Goal: Task Accomplishment & Management: Manage account settings

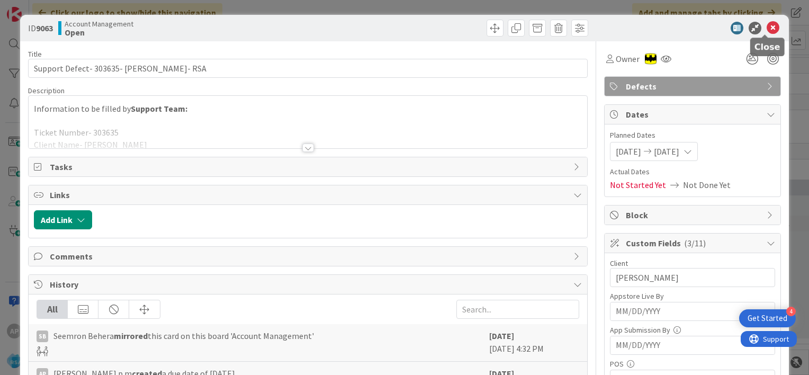
click at [766, 30] on icon at bounding box center [772, 28] width 13 height 13
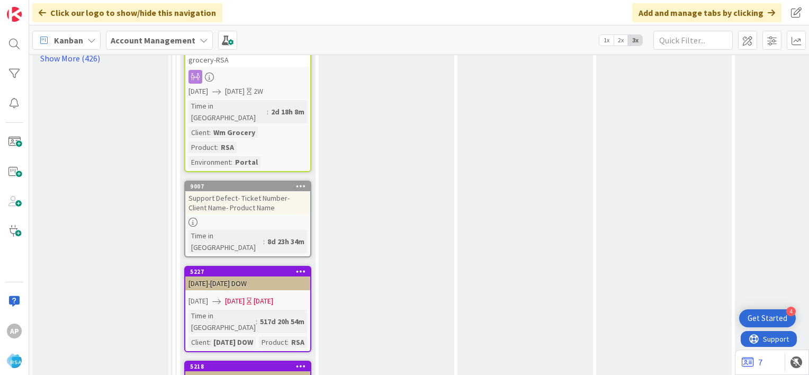
scroll to position [1759, 0]
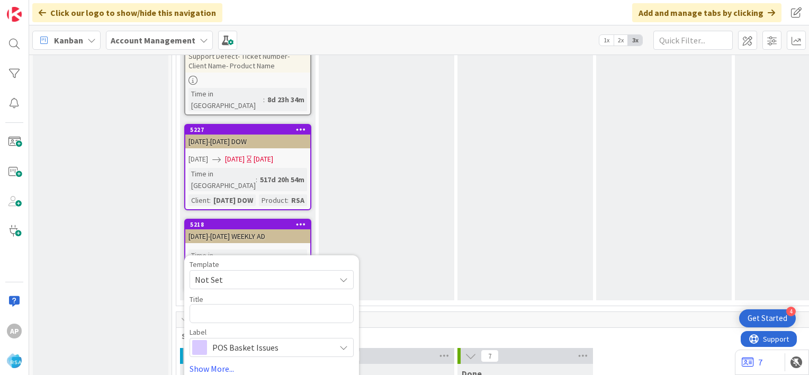
click at [248, 273] on span "Not Set" at bounding box center [261, 280] width 132 height 14
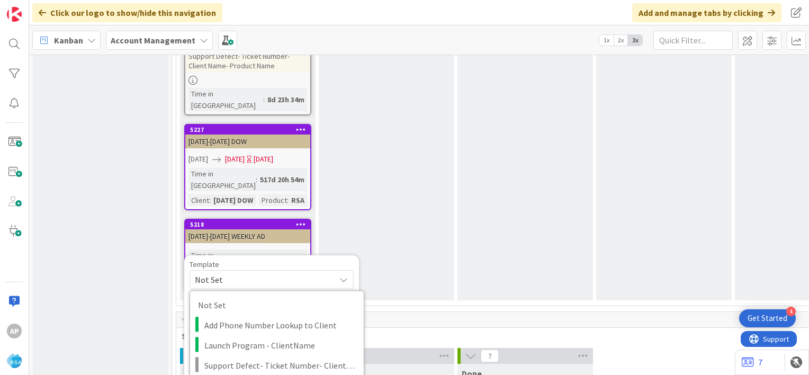
type textarea "x"
type textarea "Support Maintenance - Ticket Number-"
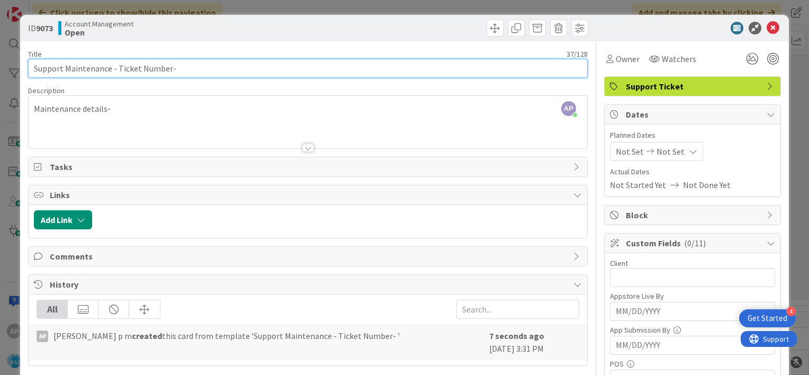
drag, startPoint x: 115, startPoint y: 67, endPoint x: 166, endPoint y: 70, distance: 50.9
click at [166, 70] on input "Support Maintenance - Ticket Number-" at bounding box center [307, 68] width 559 height 19
paste input "#304309"
click at [121, 69] on input "Support Maintenance - #304309-" at bounding box center [307, 68] width 559 height 19
click at [157, 66] on input "Support Maintenance - 304309-" at bounding box center [307, 68] width 559 height 19
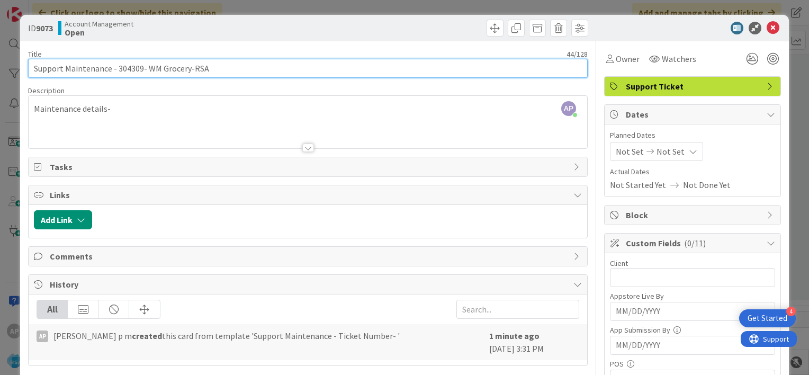
type input "Support Maintenance - 304309- WM Grocery-RSA"
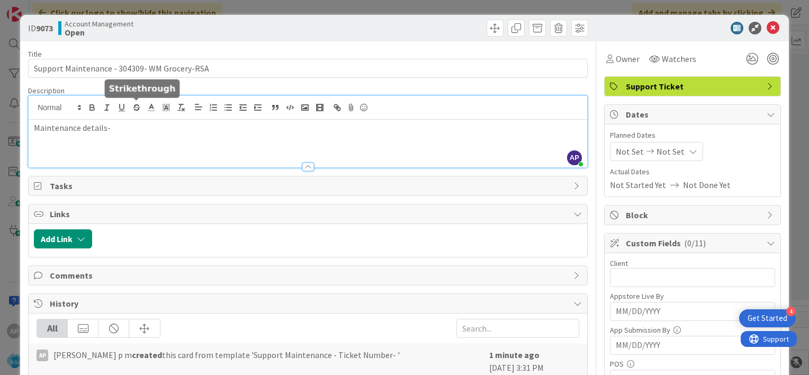
click at [141, 111] on div "AP [PERSON_NAME] p m joined 1 m ago Maintenance details-" at bounding box center [308, 131] width 558 height 71
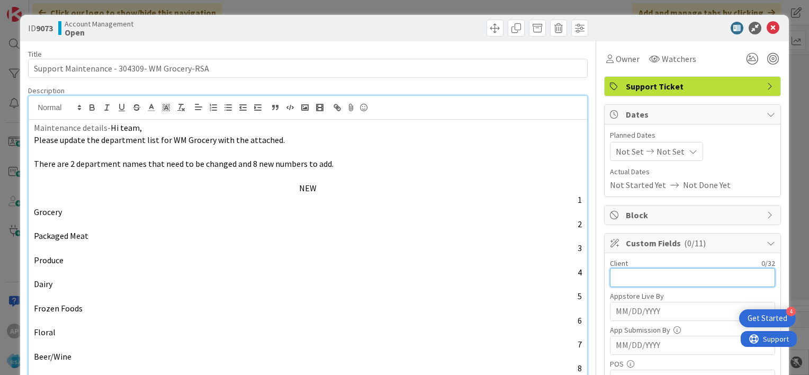
click at [620, 283] on input "text" at bounding box center [692, 277] width 165 height 19
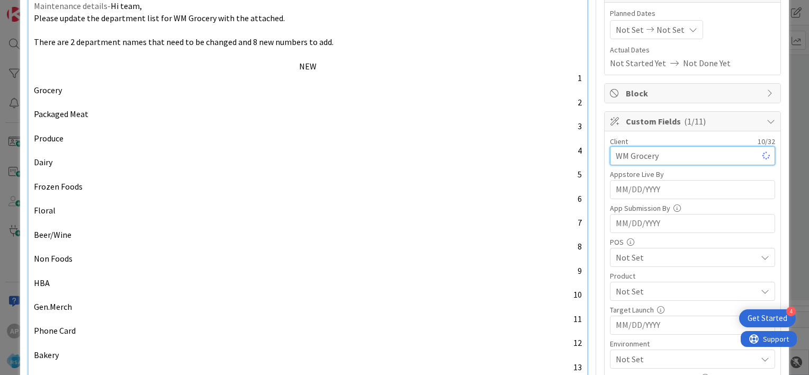
scroll to position [122, 0]
type input "WM Grocery"
click at [620, 284] on span "Not Set" at bounding box center [685, 290] width 141 height 13
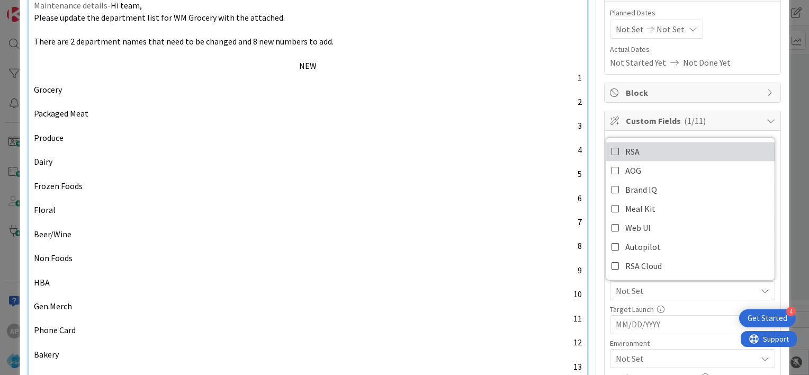
click at [611, 147] on icon at bounding box center [615, 151] width 8 height 16
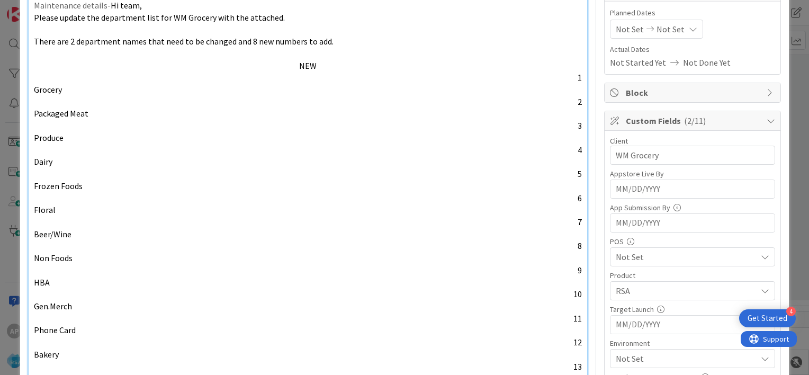
scroll to position [186, 0]
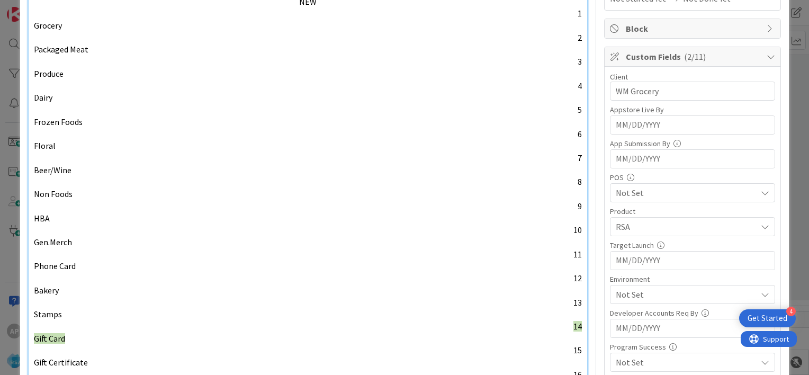
click at [621, 292] on span "Not Set" at bounding box center [685, 294] width 141 height 13
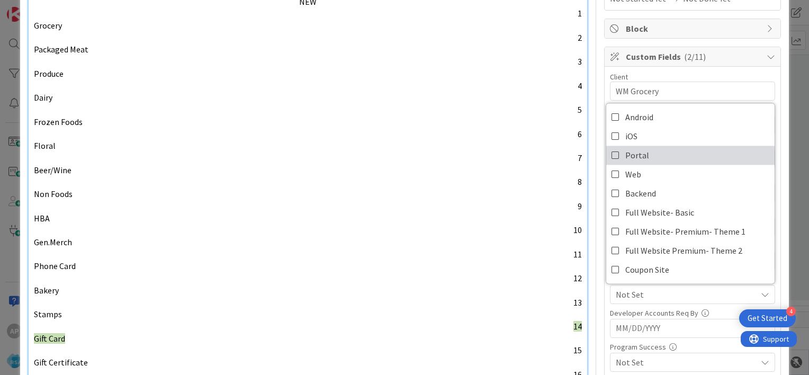
click at [611, 152] on icon at bounding box center [615, 155] width 8 height 16
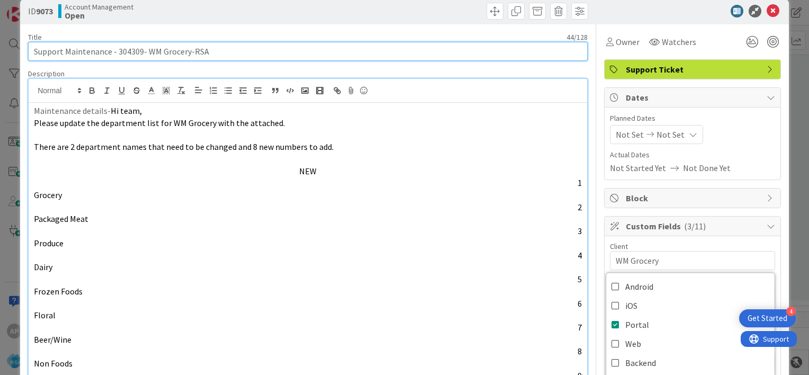
drag, startPoint x: 116, startPoint y: 53, endPoint x: 186, endPoint y: 53, distance: 70.4
click at [186, 53] on input "Support Maintenance - 304309- WM Grocery-RSA" at bounding box center [307, 51] width 559 height 19
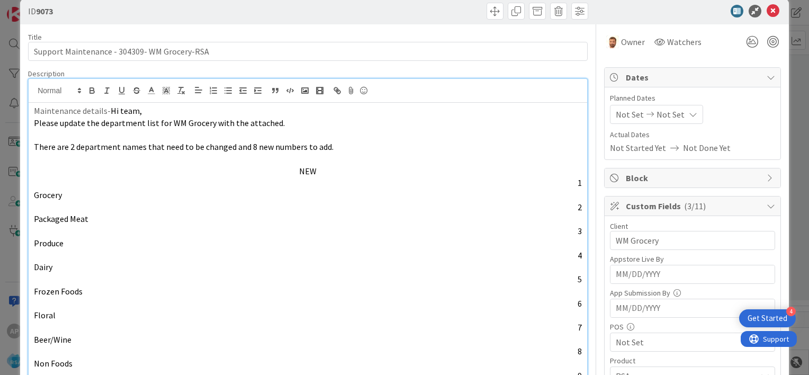
click at [766, 12] on icon at bounding box center [772, 11] width 13 height 13
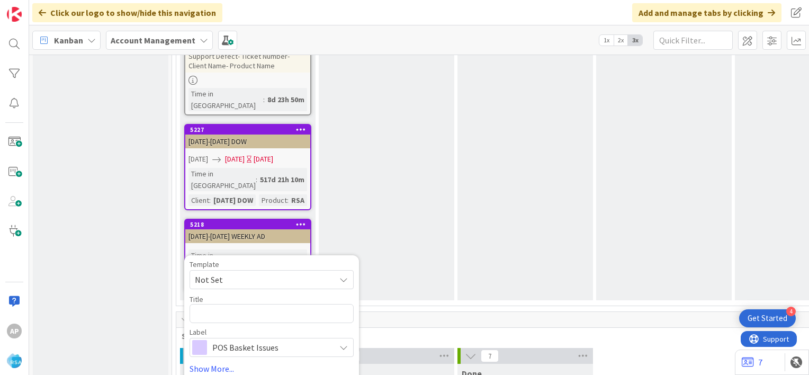
click at [268, 273] on span "Not Set" at bounding box center [261, 280] width 132 height 14
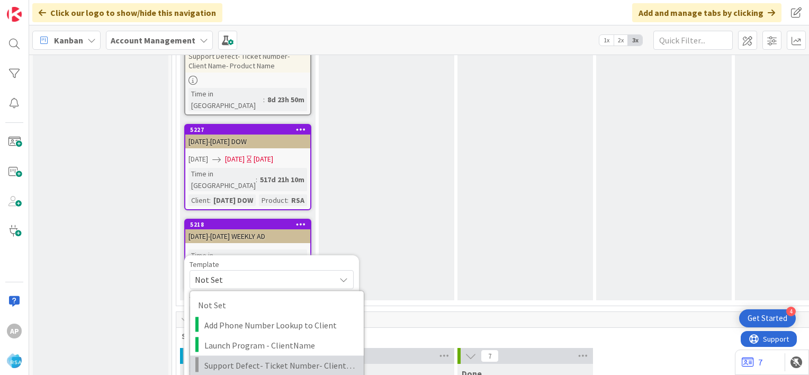
click at [267, 358] on span "Support Defect- Ticket Number- Client Name- Product Name" at bounding box center [279, 365] width 151 height 14
type textarea "x"
type textarea "Support Defect- Ticket Number- Client Name- Product Name"
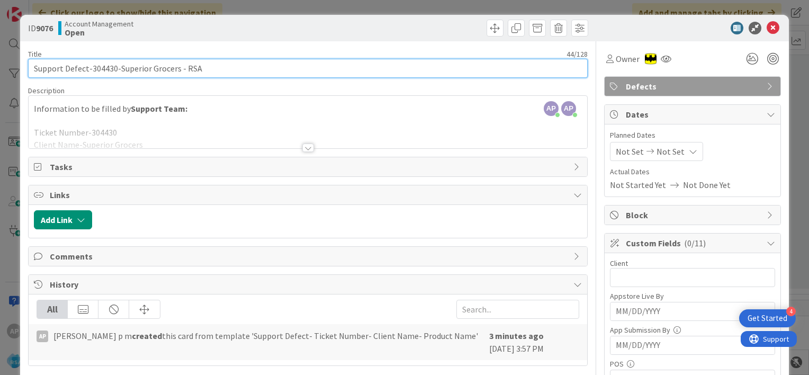
drag, startPoint x: 113, startPoint y: 69, endPoint x: 88, endPoint y: 66, distance: 25.5
click at [88, 66] on input "Support Defect-304430-Superior Grocers - RSA" at bounding box center [307, 68] width 559 height 19
paste input "#304399"
click at [88, 66] on input "Support Defect-#304399-Superior Grocers - RSA" at bounding box center [307, 68] width 559 height 19
click at [93, 68] on input "Support Defect-#304399-Superior Grocers - RSA" at bounding box center [307, 68] width 559 height 19
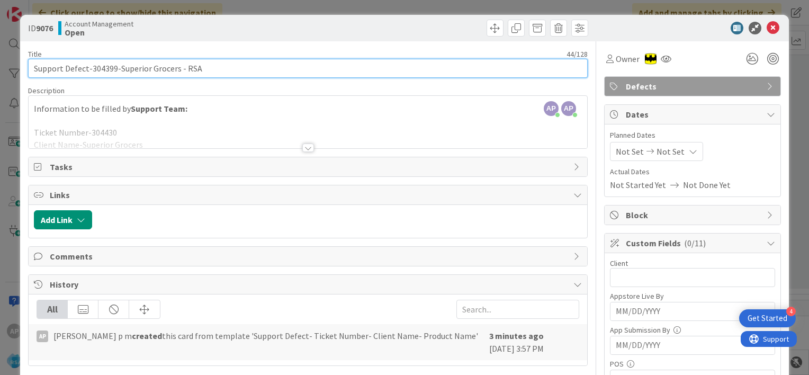
type input "Support Defect-304399-Superior Grocers - RSA"
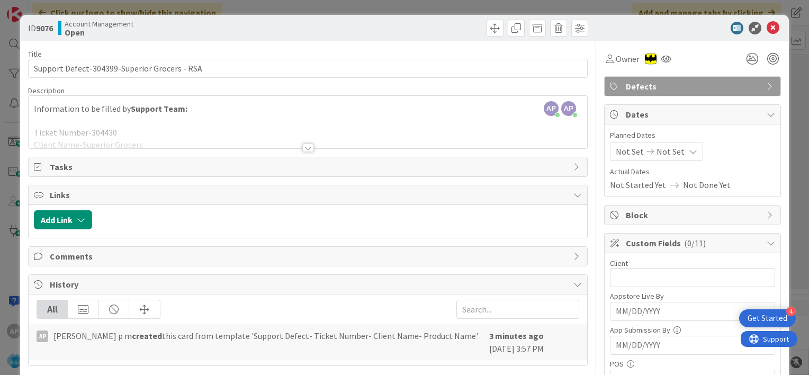
click at [303, 147] on div at bounding box center [308, 147] width 12 height 8
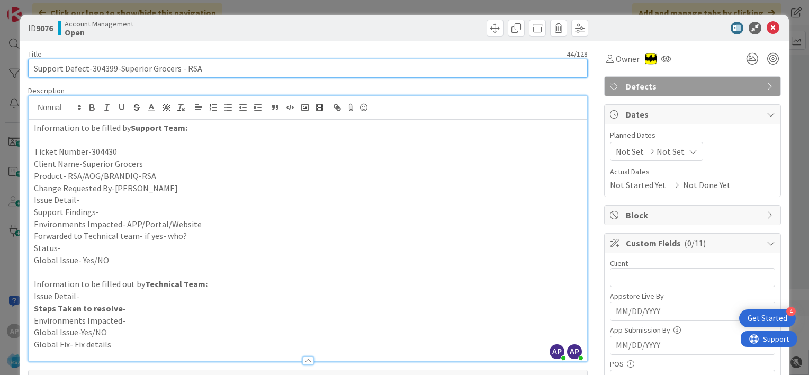
click at [105, 68] on input "Support Defect-304399-Superior Grocers - RSA" at bounding box center [307, 68] width 559 height 19
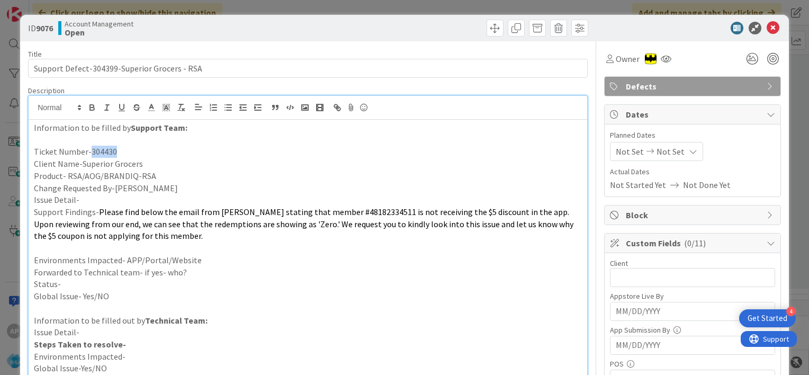
drag, startPoint x: 117, startPoint y: 151, endPoint x: 89, endPoint y: 150, distance: 28.1
click at [89, 150] on p "Ticket Number-304430" at bounding box center [308, 152] width 548 height 12
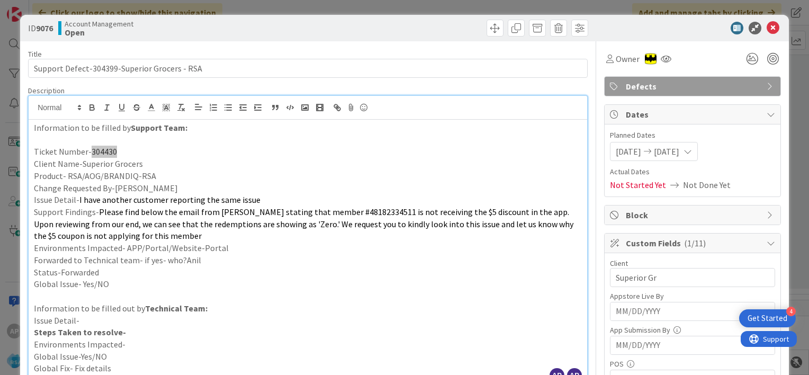
type input "Superior Grocers"
click at [106, 166] on p "Client Name-Superior Grocers" at bounding box center [308, 164] width 548 height 12
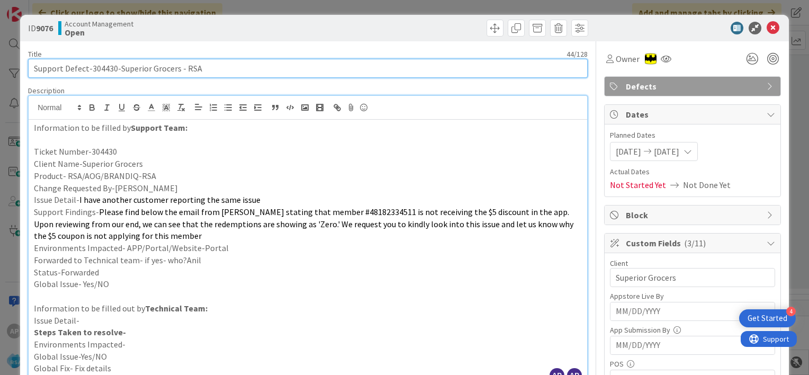
drag, startPoint x: 114, startPoint y: 67, endPoint x: 89, endPoint y: 65, distance: 24.4
click at [89, 65] on input "Support Defect-304430-Superior Grocers - RSA" at bounding box center [307, 68] width 559 height 19
paste input "#304399"
click at [93, 69] on input "Support Defect-#304399-Superior Grocers - RSA" at bounding box center [307, 68] width 559 height 19
type input "Support Defect-304399-Superior Grocers - RSA"
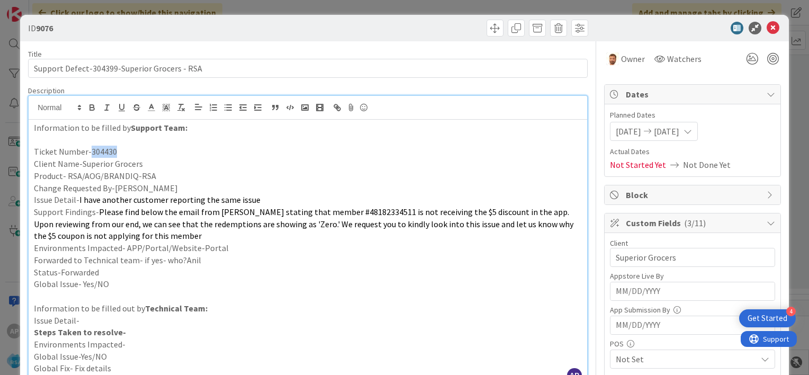
drag, startPoint x: 114, startPoint y: 151, endPoint x: 89, endPoint y: 150, distance: 25.4
click at [89, 150] on p "Ticket Number-304430" at bounding box center [308, 152] width 548 height 12
click at [95, 151] on p "Ticket Number- #304399" at bounding box center [308, 152] width 548 height 12
drag, startPoint x: 80, startPoint y: 201, endPoint x: 262, endPoint y: 193, distance: 182.2
click at [262, 194] on p "Issue Detail- I have another customer reporting the same issue" at bounding box center [308, 200] width 548 height 12
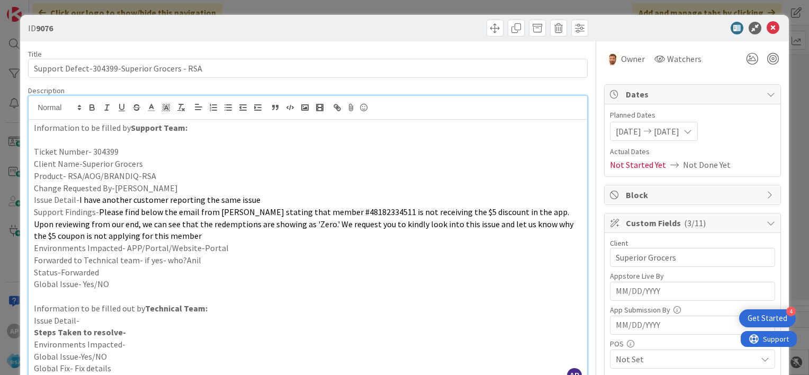
click at [262, 194] on p "Issue Detail- I have another customer reporting the same issue" at bounding box center [308, 200] width 548 height 12
drag, startPoint x: 262, startPoint y: 198, endPoint x: 78, endPoint y: 203, distance: 184.7
click at [78, 203] on p "Issue Detail- I have another customer reporting the same issue" at bounding box center [308, 200] width 548 height 12
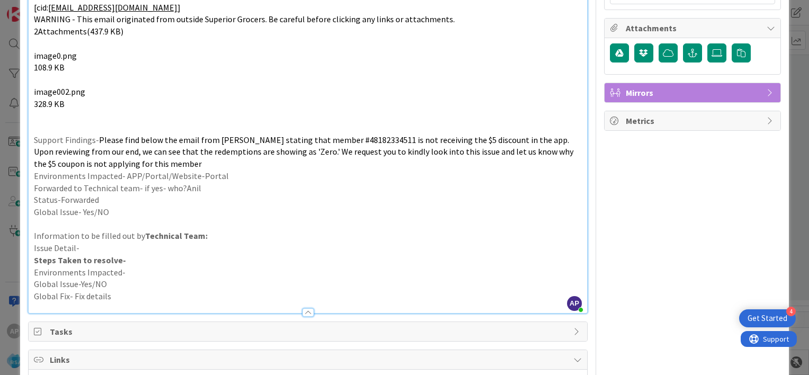
scroll to position [602, 0]
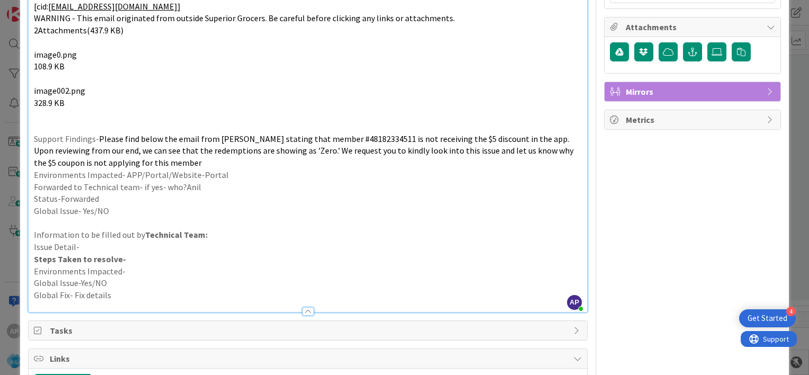
click at [205, 162] on p "Upon reviewing from our end, we can see that the redemptions are showing as 'Ze…" at bounding box center [308, 156] width 548 height 24
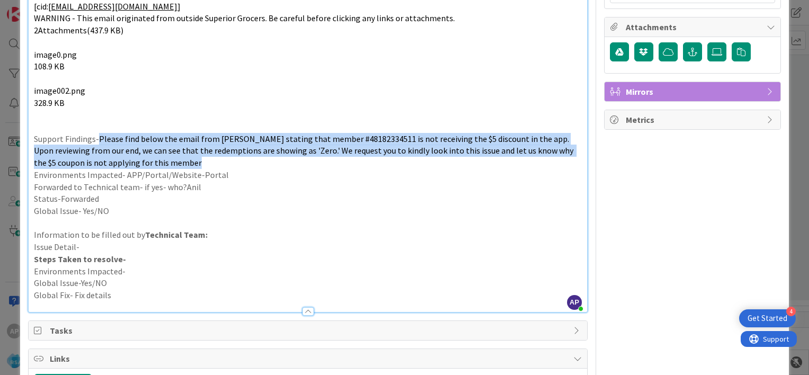
drag, startPoint x: 200, startPoint y: 161, endPoint x: 98, endPoint y: 134, distance: 105.0
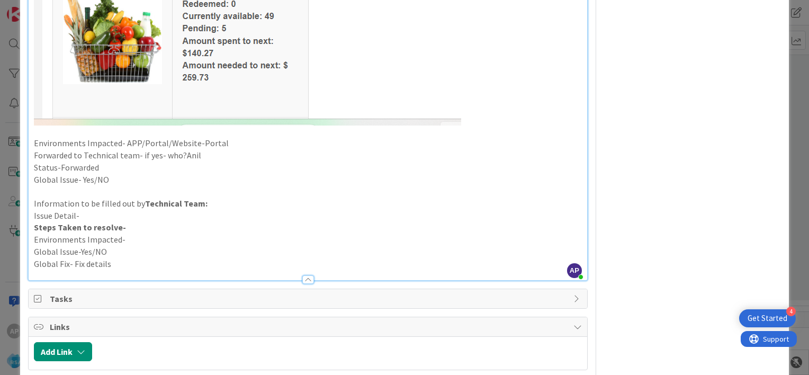
scroll to position [1203, 0]
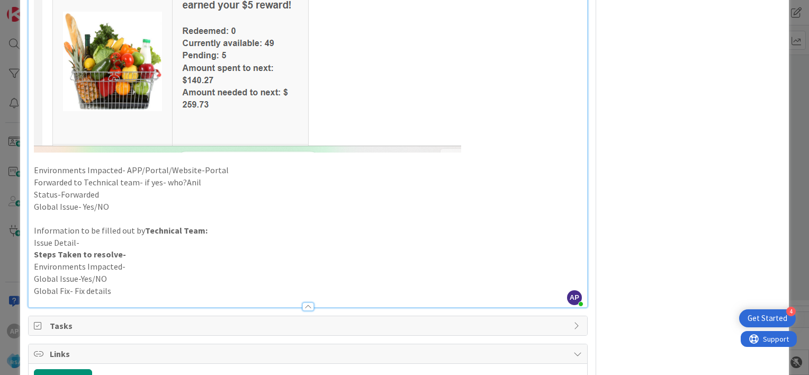
scroll to position [1184, 0]
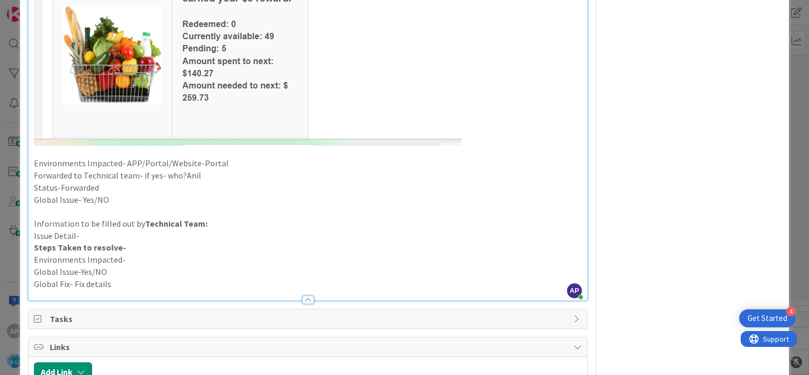
click at [116, 188] on p "Status-Forwarded" at bounding box center [308, 188] width 548 height 12
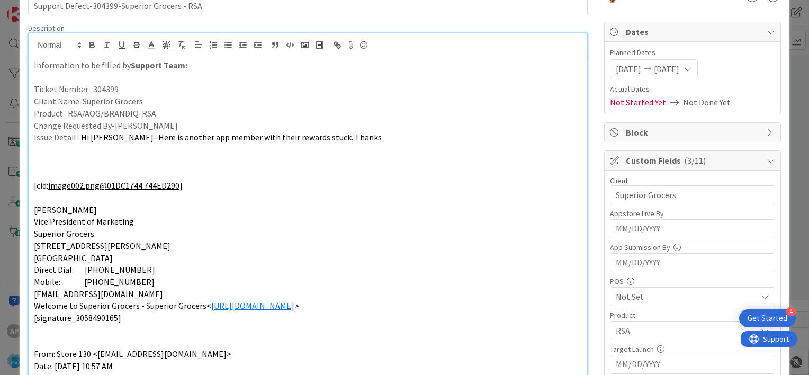
scroll to position [0, 0]
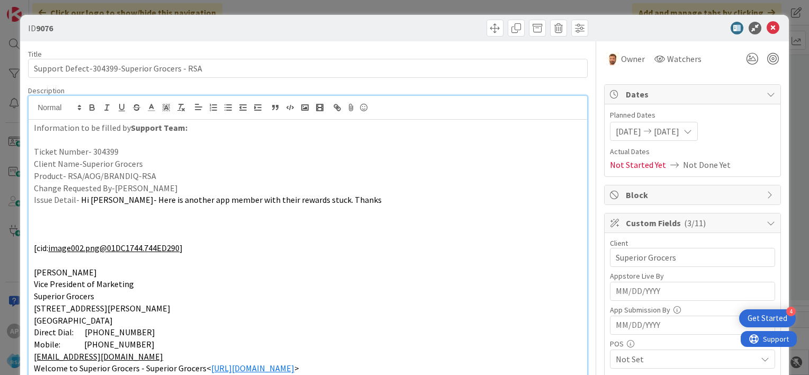
click at [766, 28] on icon at bounding box center [772, 28] width 13 height 13
click at [763, 30] on div "Kanban Account Management 1x 2x 3x" at bounding box center [418, 39] width 779 height 29
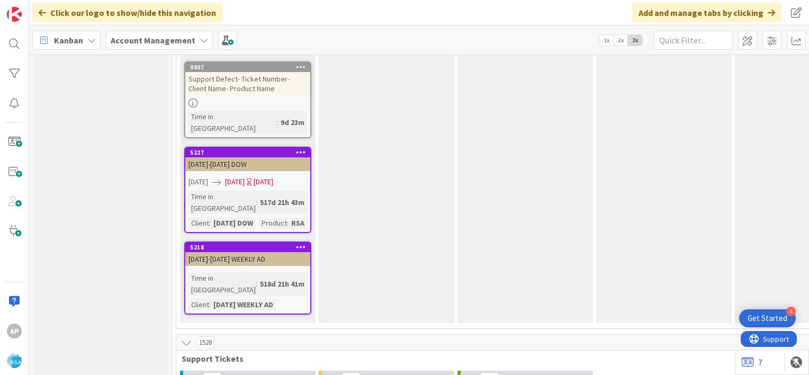
scroll to position [1725, 0]
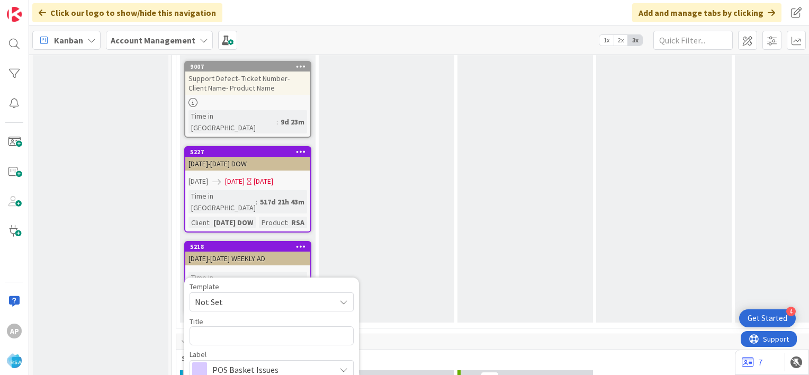
click at [267, 295] on span "Not Set" at bounding box center [261, 302] width 132 height 14
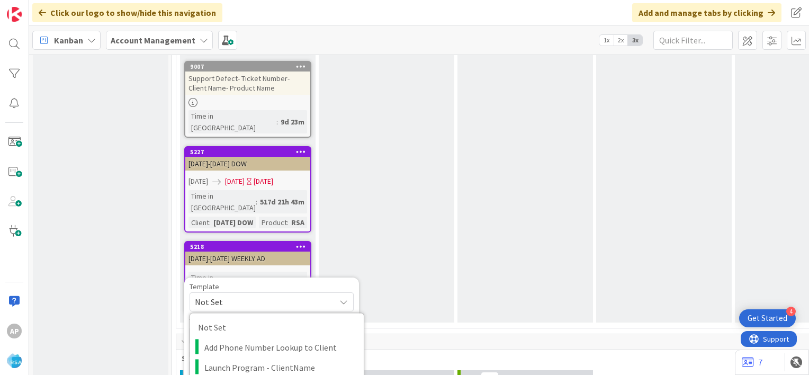
type textarea "x"
type textarea "Support Maintenance - Ticket Number-"
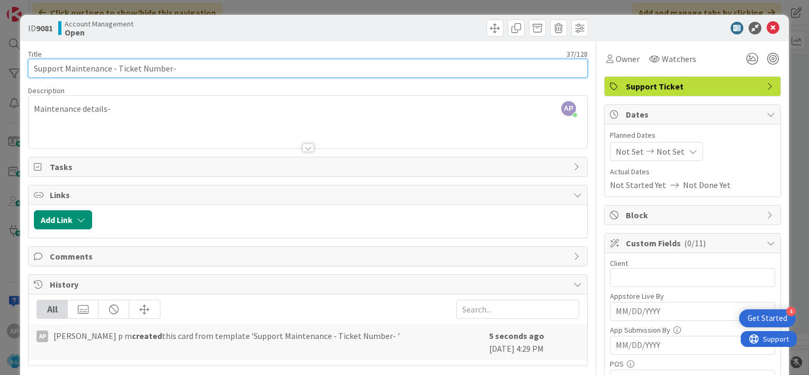
drag, startPoint x: 168, startPoint y: 70, endPoint x: 114, endPoint y: 68, distance: 53.5
click at [114, 68] on input "Support Maintenance - Ticket Number-" at bounding box center [307, 68] width 559 height 19
paste input "#304014"
click at [122, 67] on input "Support Maintenance -#304014-" at bounding box center [307, 68] width 559 height 19
click at [159, 65] on input "Support Maintenance -304014-" at bounding box center [307, 68] width 559 height 19
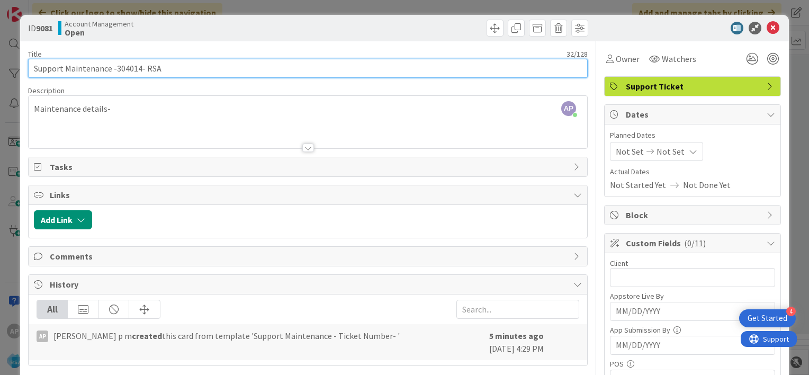
click at [143, 69] on input "Support Maintenance -304014- RSA" at bounding box center [307, 68] width 559 height 19
type input "Support Maintenance -304014- Super Food-RSA"
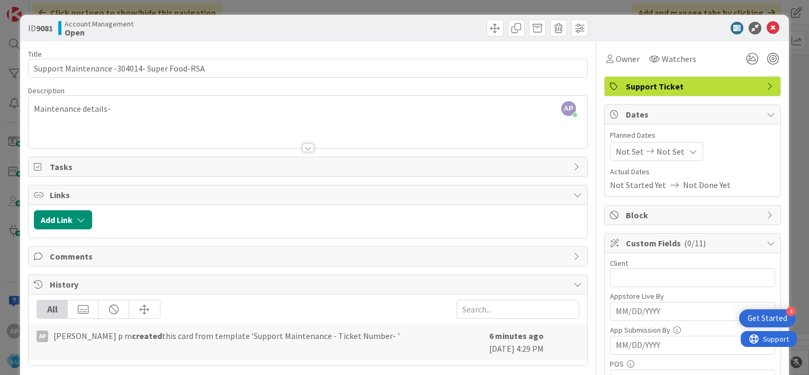
click at [615, 152] on span "Not Set" at bounding box center [629, 151] width 28 height 13
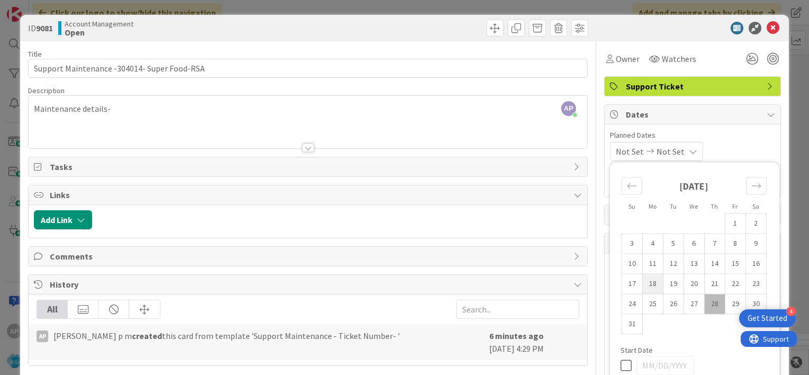
click at [642, 285] on td "18" at bounding box center [652, 284] width 21 height 20
type input "[DATE]"
click at [724, 306] on td "29" at bounding box center [734, 304] width 21 height 20
type input "[DATE]"
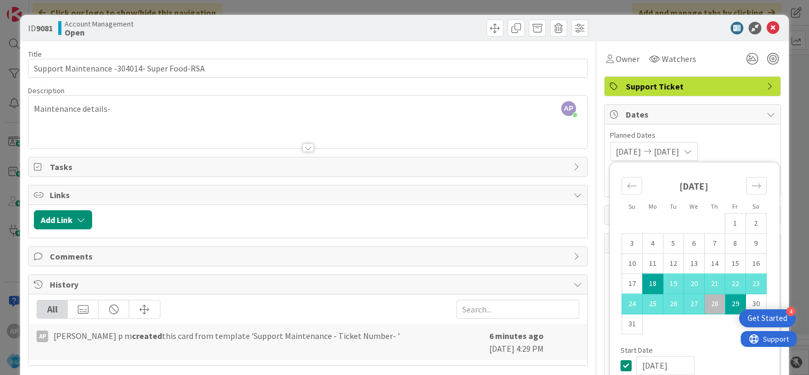
click at [736, 156] on div "[DATE] [DATE] Su Mo Tu We Th Fr Sa [DATE] 1 2 3 4 5 6 7 8 9 10 11 12 13 14 15 1…" at bounding box center [692, 151] width 165 height 19
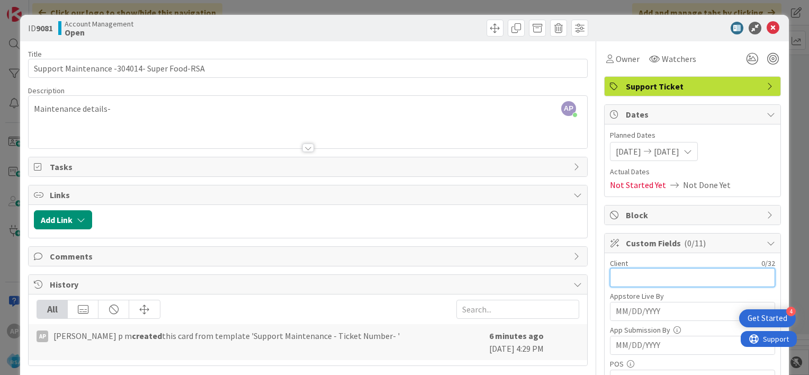
click at [628, 273] on input "text" at bounding box center [692, 277] width 165 height 19
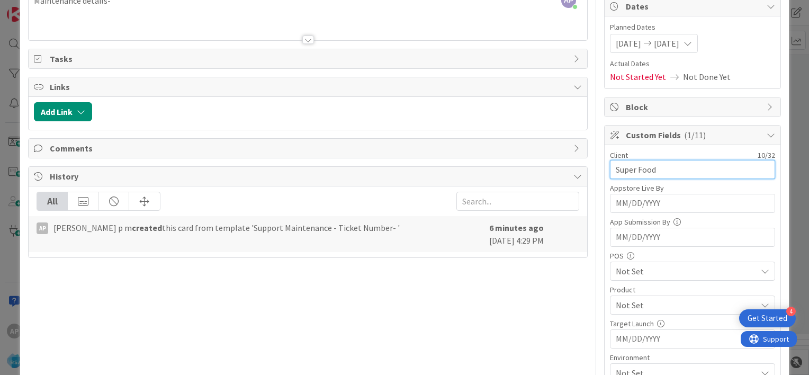
scroll to position [116, 0]
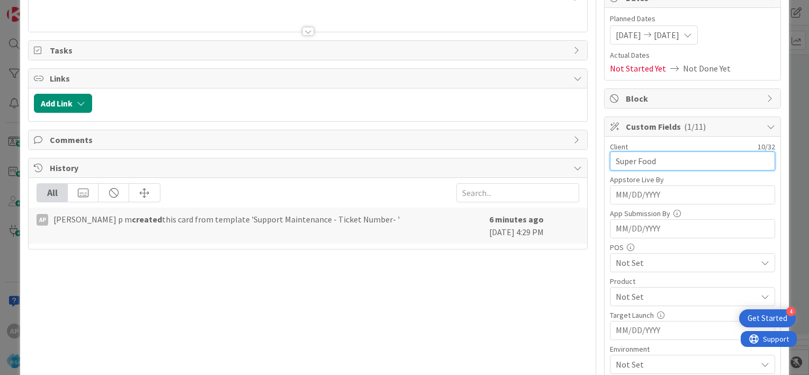
type input "Super Food"
click at [631, 292] on span "Not Set" at bounding box center [685, 296] width 141 height 13
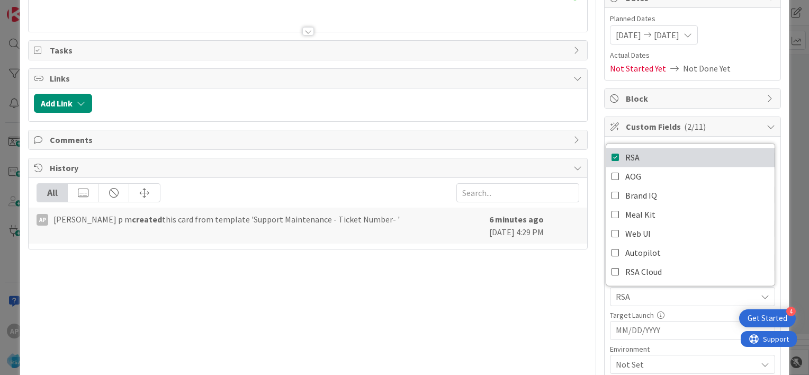
click at [611, 156] on icon at bounding box center [615, 157] width 8 height 16
click at [593, 270] on div "Title 43 / 128 Support Maintenance -304014- Super Food-RSA Description AP [PERS…" at bounding box center [404, 280] width 752 height 711
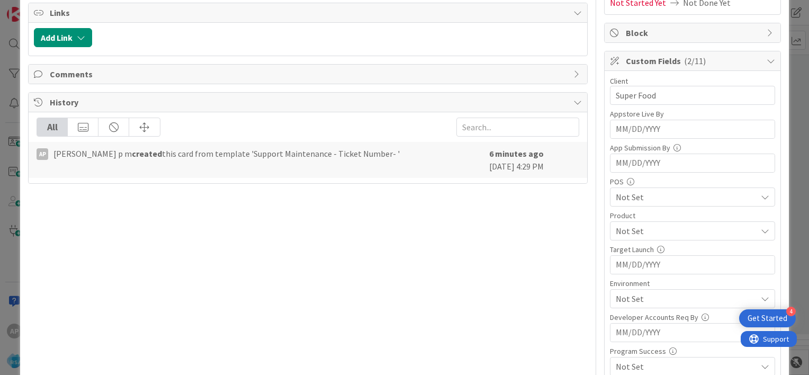
scroll to position [192, 0]
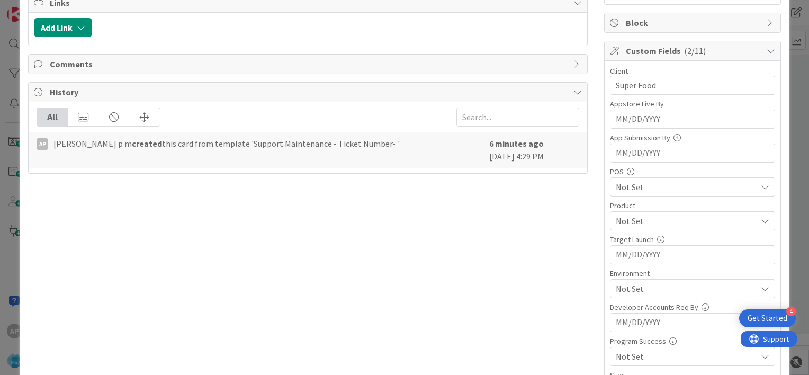
click at [641, 285] on span "Not Set" at bounding box center [685, 288] width 141 height 13
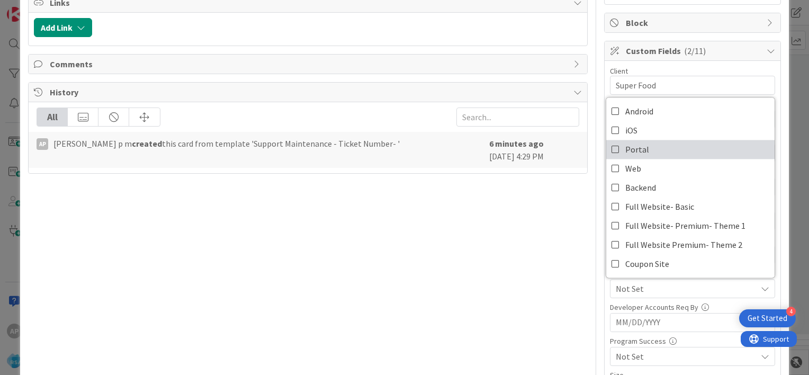
click at [611, 148] on icon at bounding box center [615, 149] width 8 height 16
click at [593, 220] on div "Title 43 / 128 Support Maintenance -304014- Super Food-RSA Description AP [PERS…" at bounding box center [404, 204] width 752 height 711
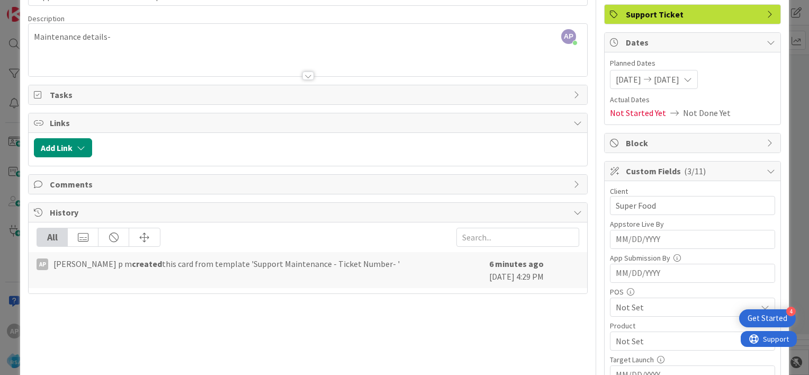
scroll to position [0, 0]
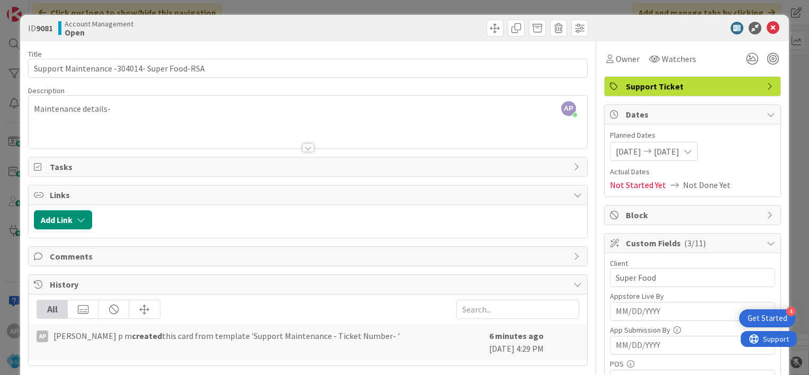
click at [302, 146] on div at bounding box center [308, 147] width 12 height 8
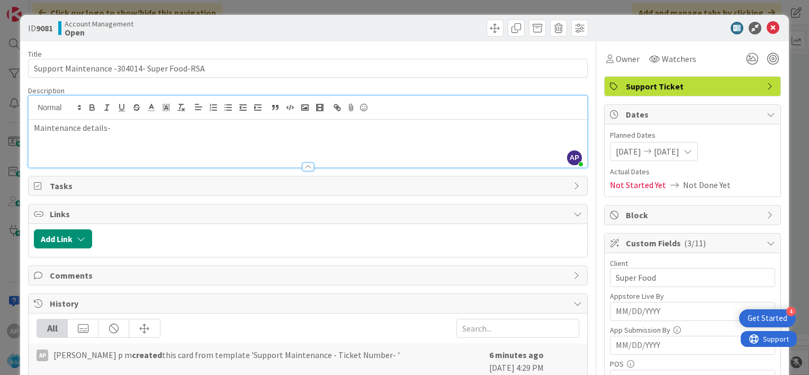
click at [124, 125] on p "Maintenance details-" at bounding box center [308, 128] width 548 height 12
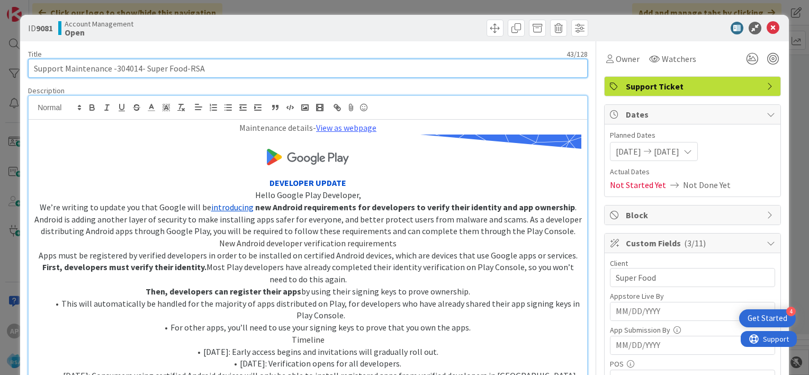
drag, startPoint x: 115, startPoint y: 69, endPoint x: 184, endPoint y: 67, distance: 68.8
click at [184, 67] on input "Support Maintenance -304014- Super Food-RSA" at bounding box center [307, 68] width 559 height 19
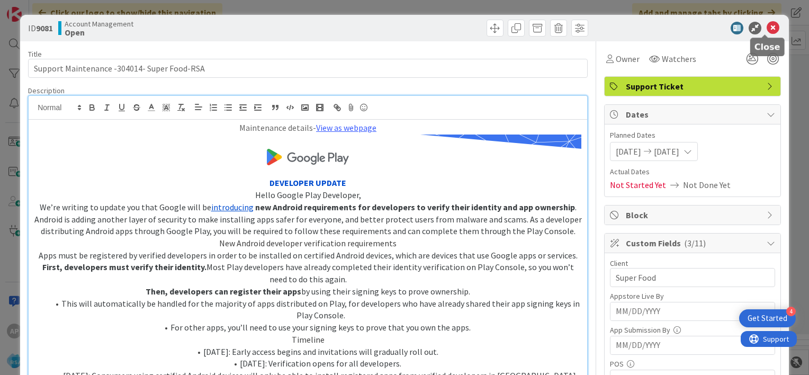
click at [766, 28] on icon at bounding box center [772, 28] width 13 height 13
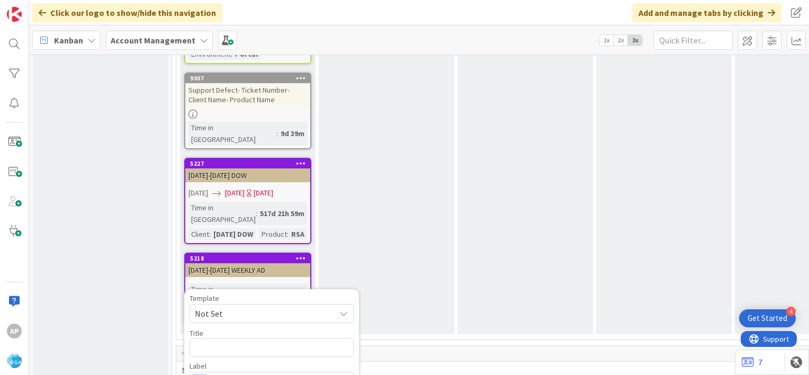
click at [319, 306] on span "Not Set" at bounding box center [261, 313] width 132 height 14
type textarea "x"
type textarea "Support Maintenance - Ticket Number-"
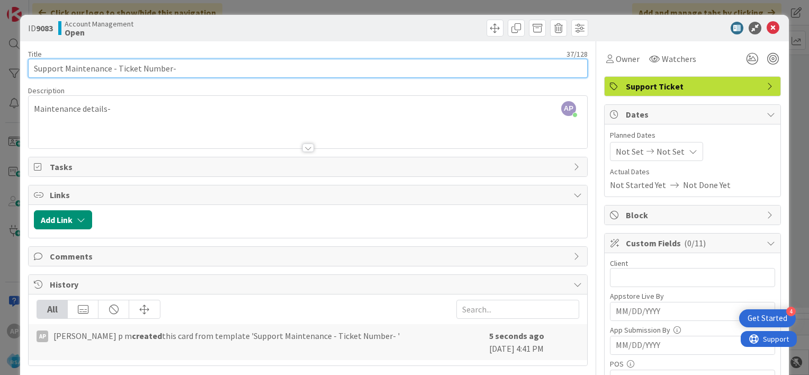
drag, startPoint x: 115, startPoint y: 69, endPoint x: 166, endPoint y: 69, distance: 50.8
click at [166, 69] on input "Support Maintenance - Ticket Number-" at bounding box center [307, 68] width 559 height 19
paste input "#304441"
click at [119, 70] on input "Support Maintenance - #304441-" at bounding box center [307, 68] width 559 height 19
paste input "#304427"
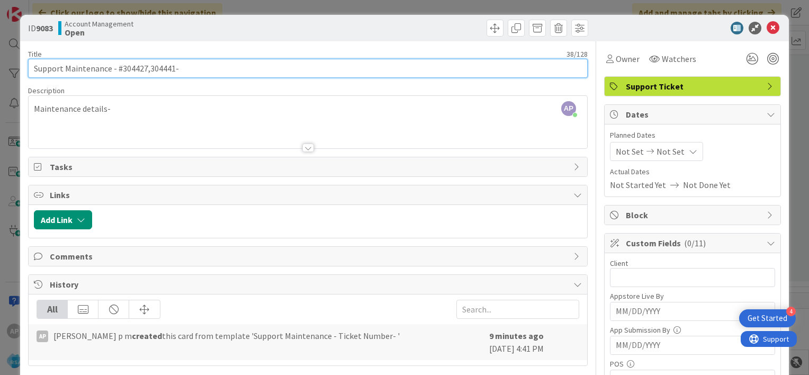
click at [122, 67] on input "Support Maintenance - #304427,304441-" at bounding box center [307, 68] width 559 height 19
click at [205, 66] on input "Support Maintenance - 304427,304441-" at bounding box center [307, 68] width 559 height 19
paste input "Whites Foodliner"
drag, startPoint x: 172, startPoint y: 68, endPoint x: 311, endPoint y: 74, distance: 138.8
click at [311, 74] on input "Support Maintenance - 304427,304441- Whites Foodliner & Valli Produce-RSA" at bounding box center [307, 68] width 559 height 19
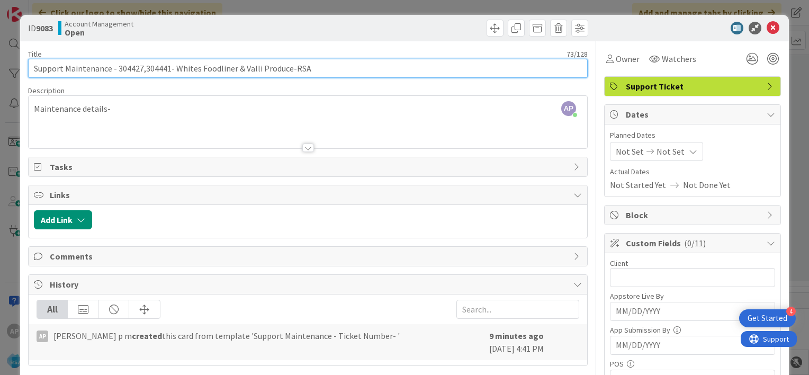
type input "Support Maintenance - 304427,304441- Whites Foodliner & Valli Produce-RSA"
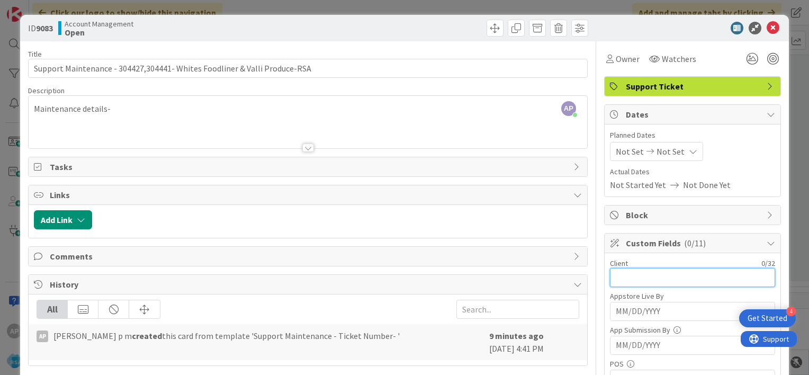
click at [610, 271] on input "text" at bounding box center [692, 277] width 165 height 19
paste input "Whites Foodliner & Valli Produce"
type input "Whites Foodliner & Valli Produce"
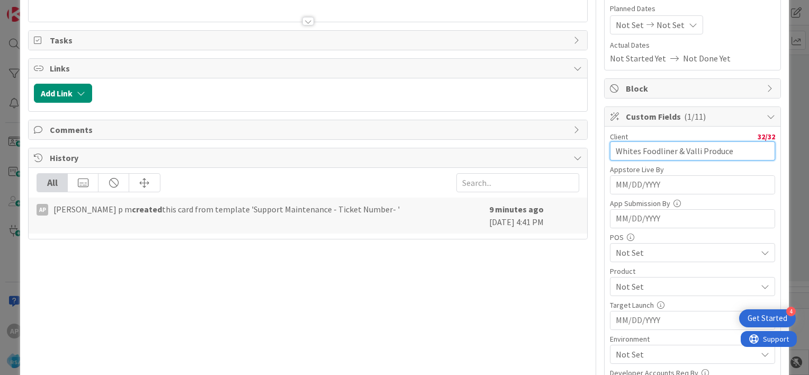
scroll to position [70, 0]
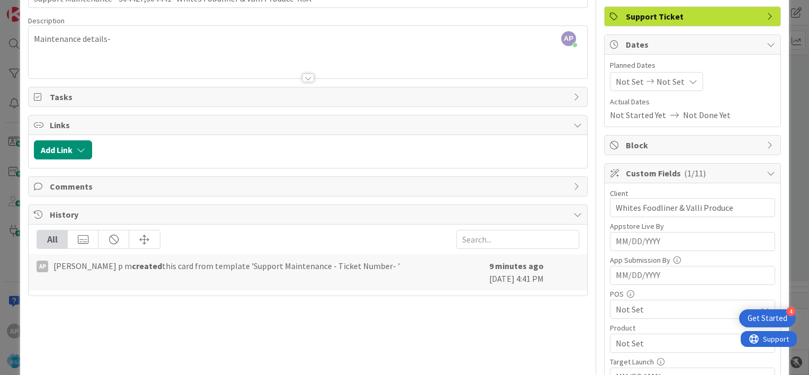
click at [618, 81] on span "Not Set" at bounding box center [629, 81] width 28 height 13
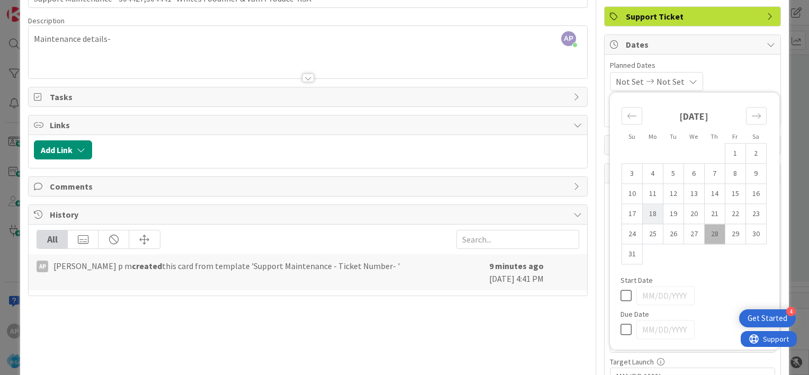
click at [646, 214] on td "18" at bounding box center [652, 214] width 21 height 20
type input "[DATE]"
click at [730, 234] on td "29" at bounding box center [734, 234] width 21 height 20
type input "[DATE]"
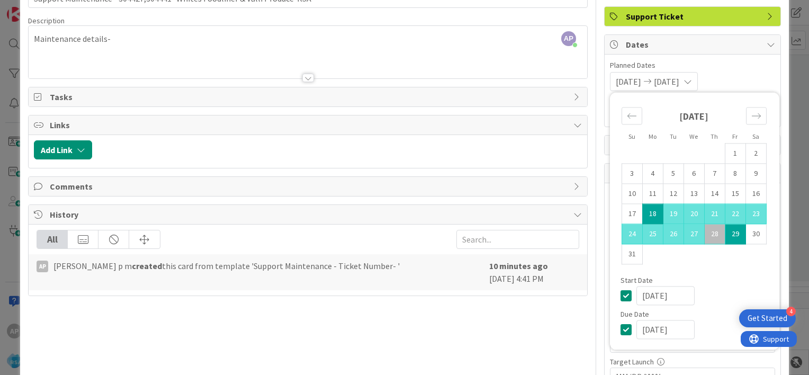
click at [734, 62] on span "Planned Dates" at bounding box center [692, 65] width 165 height 11
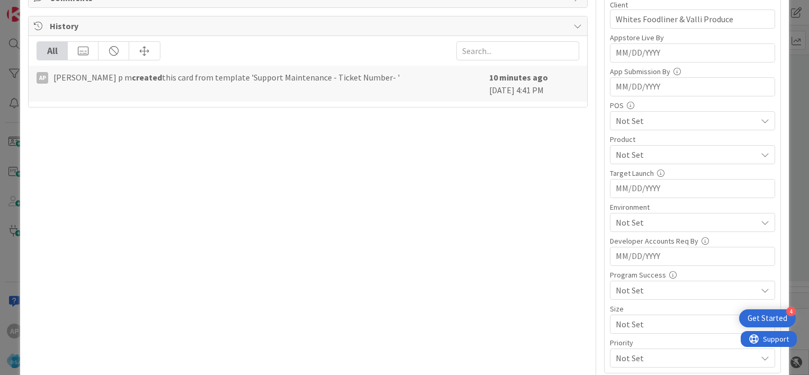
scroll to position [260, 0]
click at [615, 154] on span "Not Set" at bounding box center [685, 153] width 141 height 13
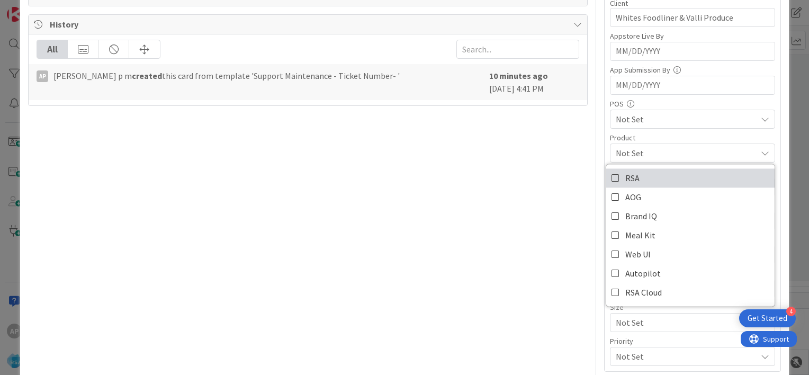
click at [611, 175] on icon at bounding box center [615, 178] width 8 height 16
click at [656, 137] on div "Product" at bounding box center [692, 137] width 165 height 7
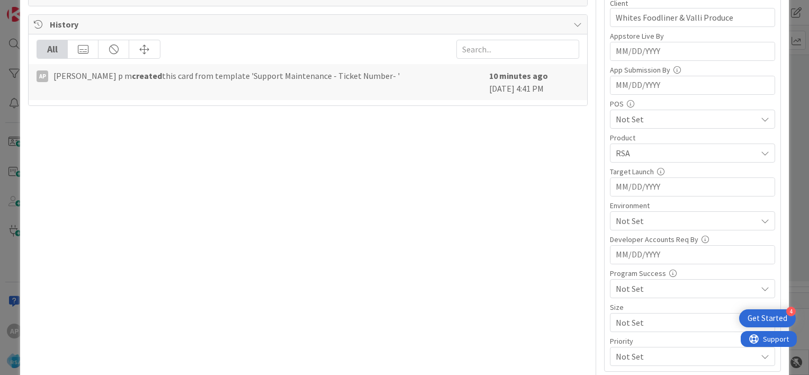
click at [639, 219] on span "Not Set" at bounding box center [685, 220] width 141 height 13
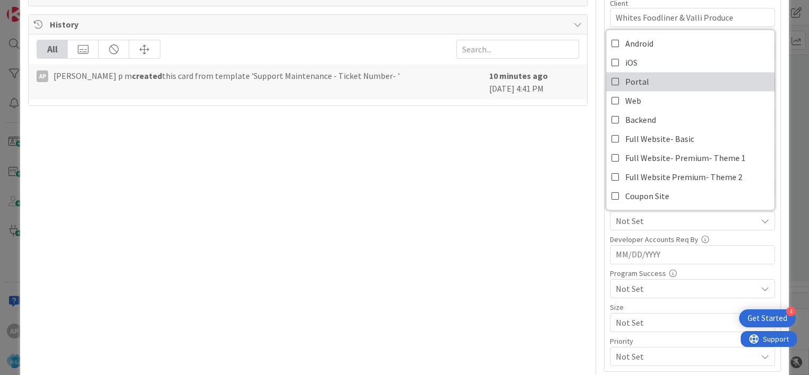
click at [611, 79] on icon at bounding box center [615, 82] width 8 height 16
click at [610, 235] on div "Developer Accounts Req By" at bounding box center [692, 238] width 165 height 7
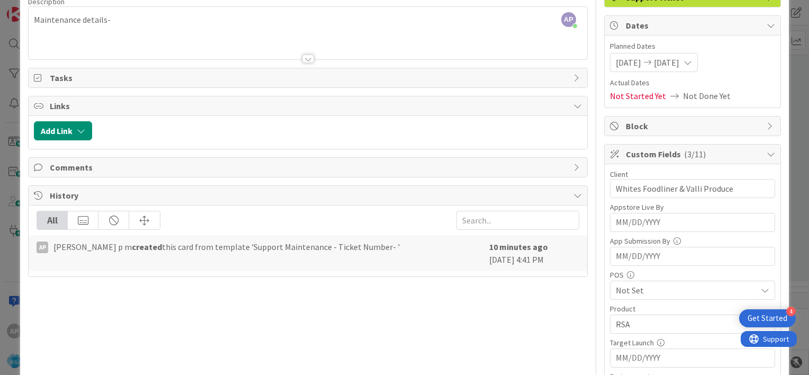
scroll to position [0, 0]
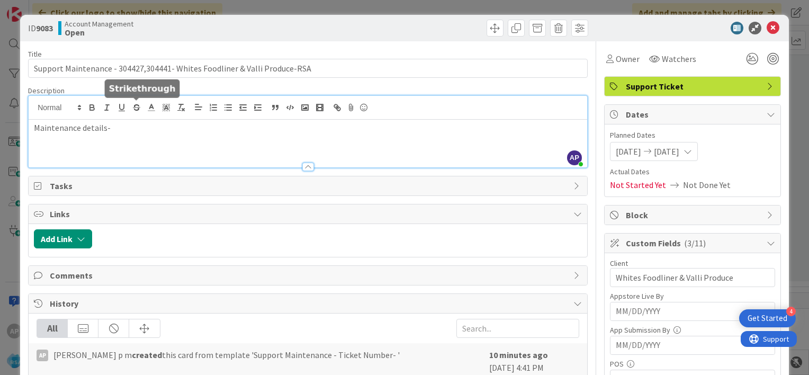
click at [138, 111] on div "AP [PERSON_NAME] p m joined 9 m ago Maintenance details-" at bounding box center [308, 131] width 558 height 71
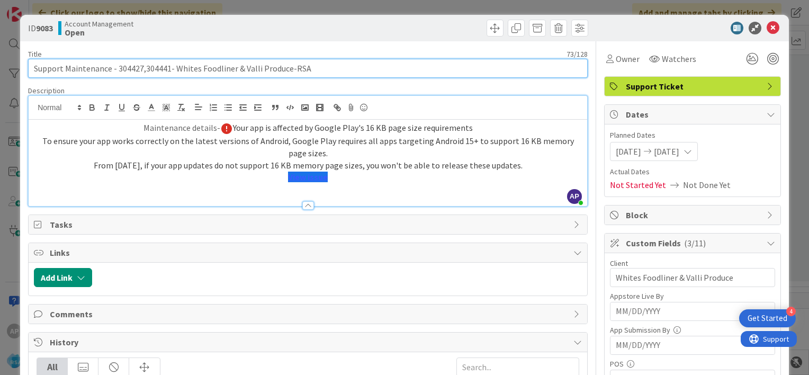
drag, startPoint x: 115, startPoint y: 68, endPoint x: 286, endPoint y: 75, distance: 170.6
click at [286, 75] on input "Support Maintenance - 304427,304441- Whites Foodliner & Valli Produce-RSA" at bounding box center [307, 68] width 559 height 19
